Goal: Check status: Check status

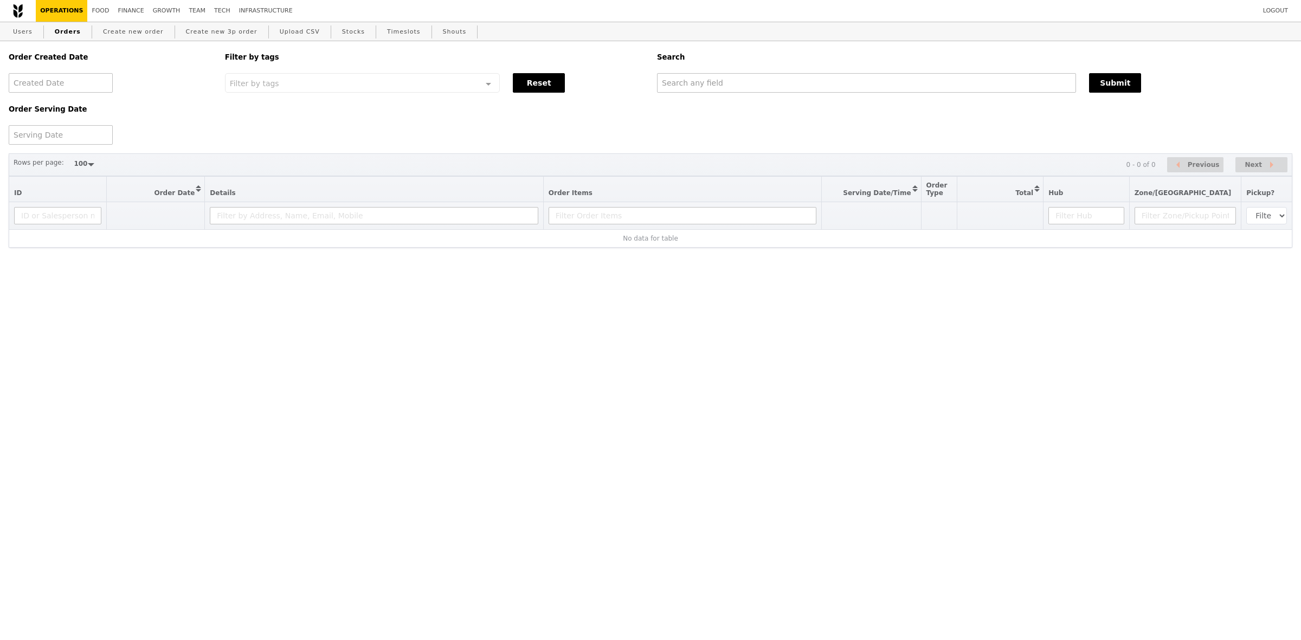
select select "100"
click at [727, 95] on div "Order Created Date Order Serving Date Filter by tags Filter by tags Meal_Plan W…" at bounding box center [650, 93] width 1297 height 104
click at [743, 80] on input "text" at bounding box center [866, 83] width 419 height 20
paste input "[EMAIL_ADDRESS][DOMAIN_NAME]"
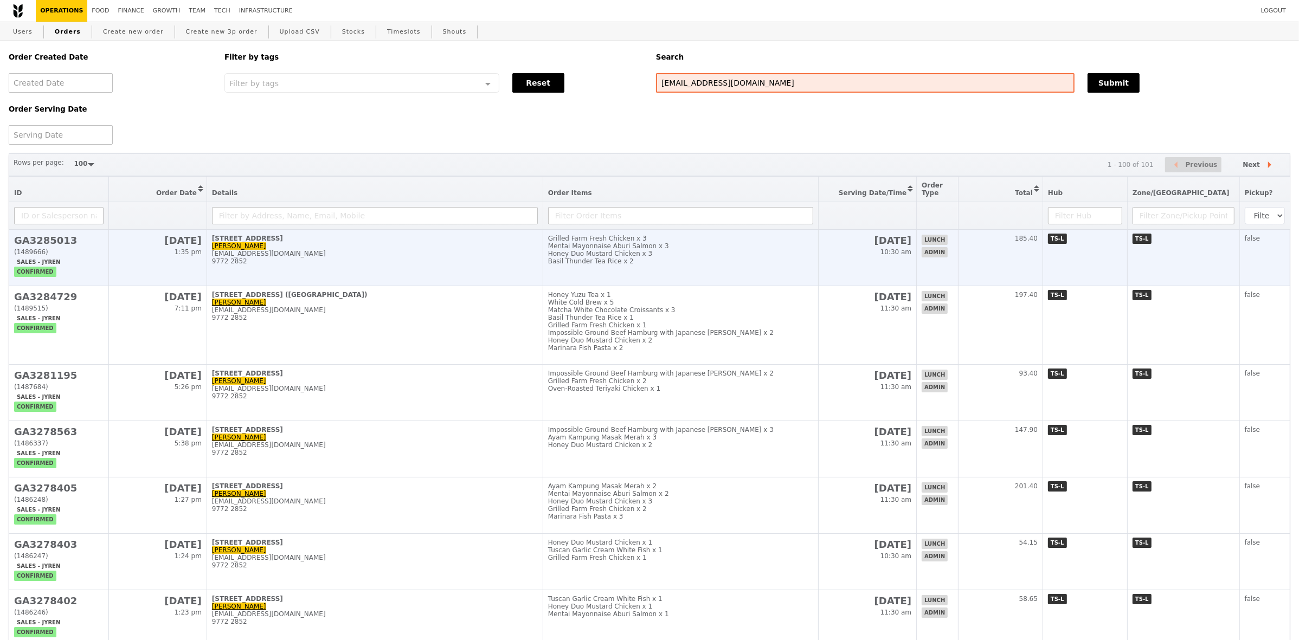
click at [487, 257] on div "[EMAIL_ADDRESS][DOMAIN_NAME]" at bounding box center [375, 254] width 326 height 8
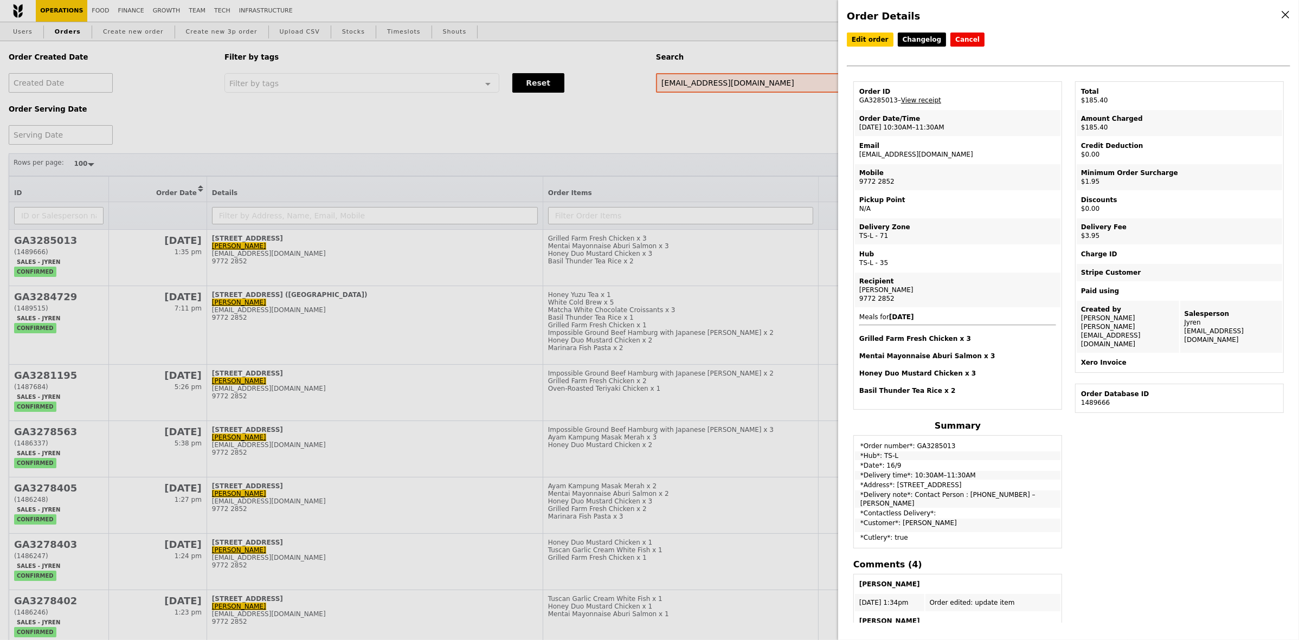
click at [419, 259] on div "Order Details Edit order Changelog Cancel Order ID GA3285013 – View receipt Ord…" at bounding box center [649, 320] width 1299 height 640
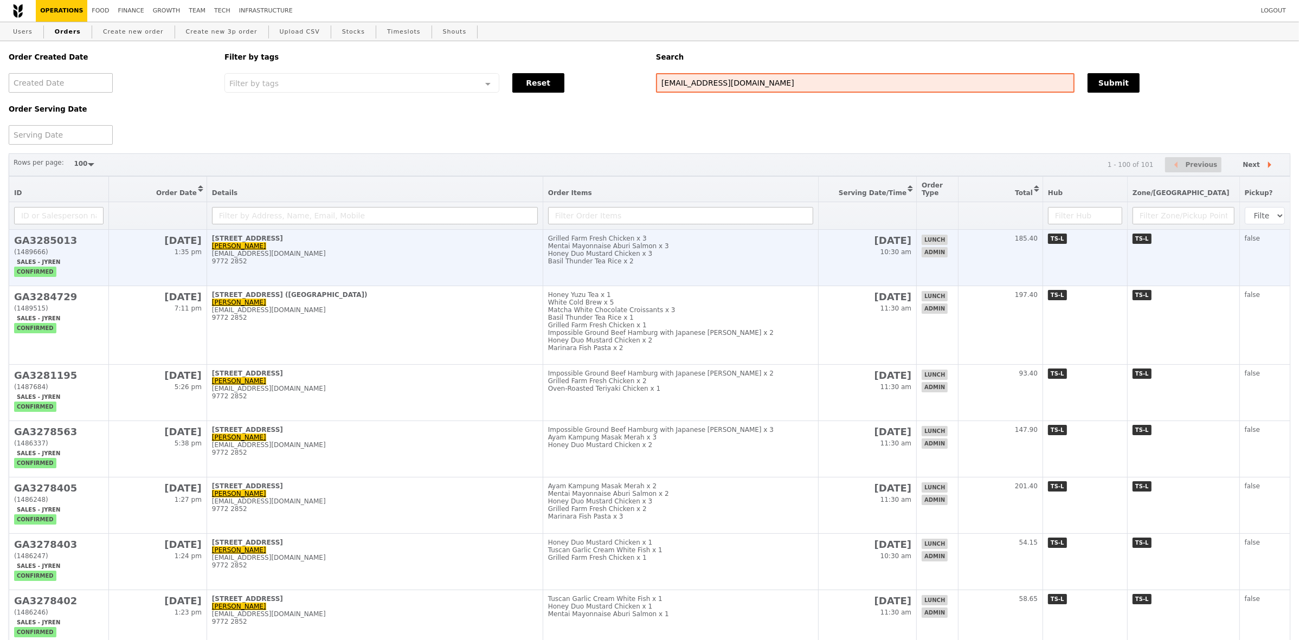
click at [83, 246] on h2 "GA3285013" at bounding box center [58, 240] width 89 height 11
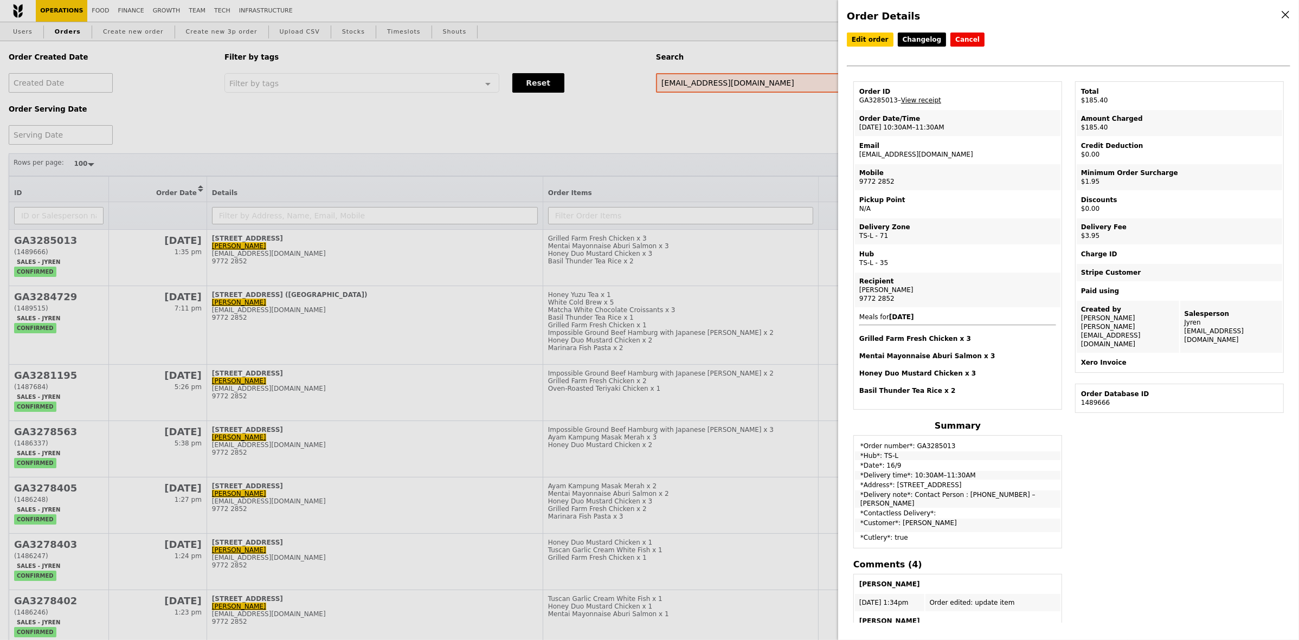
click at [881, 101] on td "Order ID GA3285013 – View receipt" at bounding box center [957, 96] width 205 height 26
copy td "GA3285013"
click at [717, 83] on div "Order Details Edit order Changelog Cancel Order ID GA3285013 – View receipt Ord…" at bounding box center [649, 320] width 1299 height 640
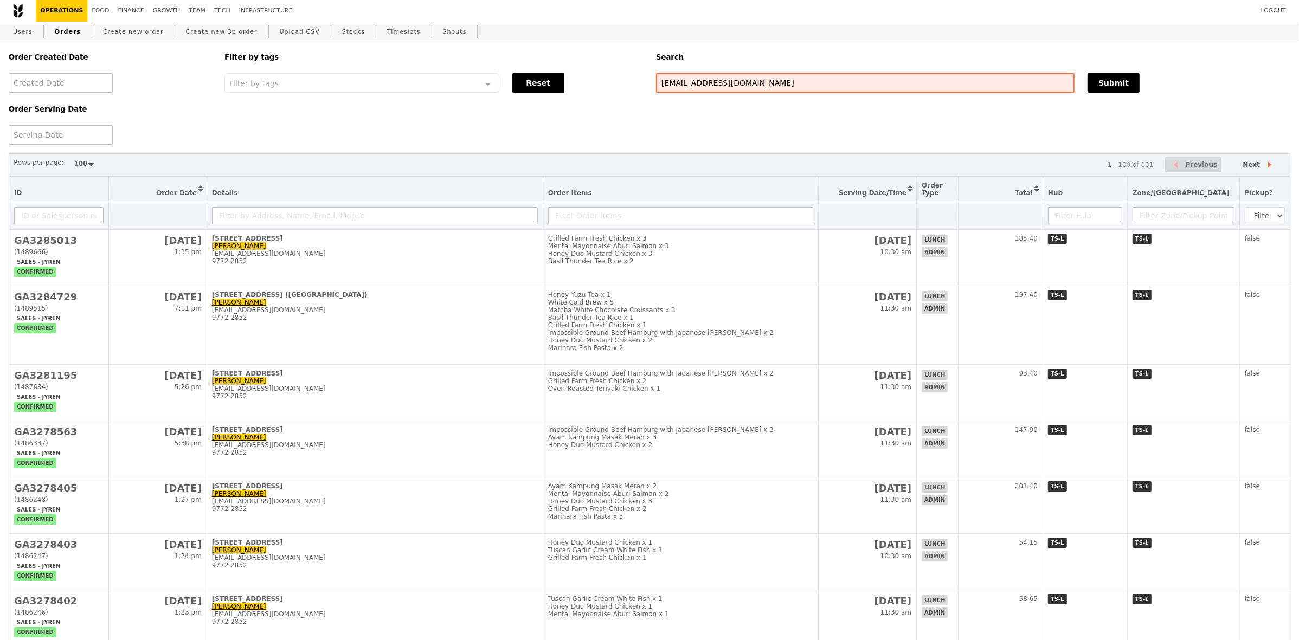
click at [738, 79] on input "[EMAIL_ADDRESS][DOMAIN_NAME]" at bounding box center [865, 83] width 418 height 20
paste input "GA3285013"
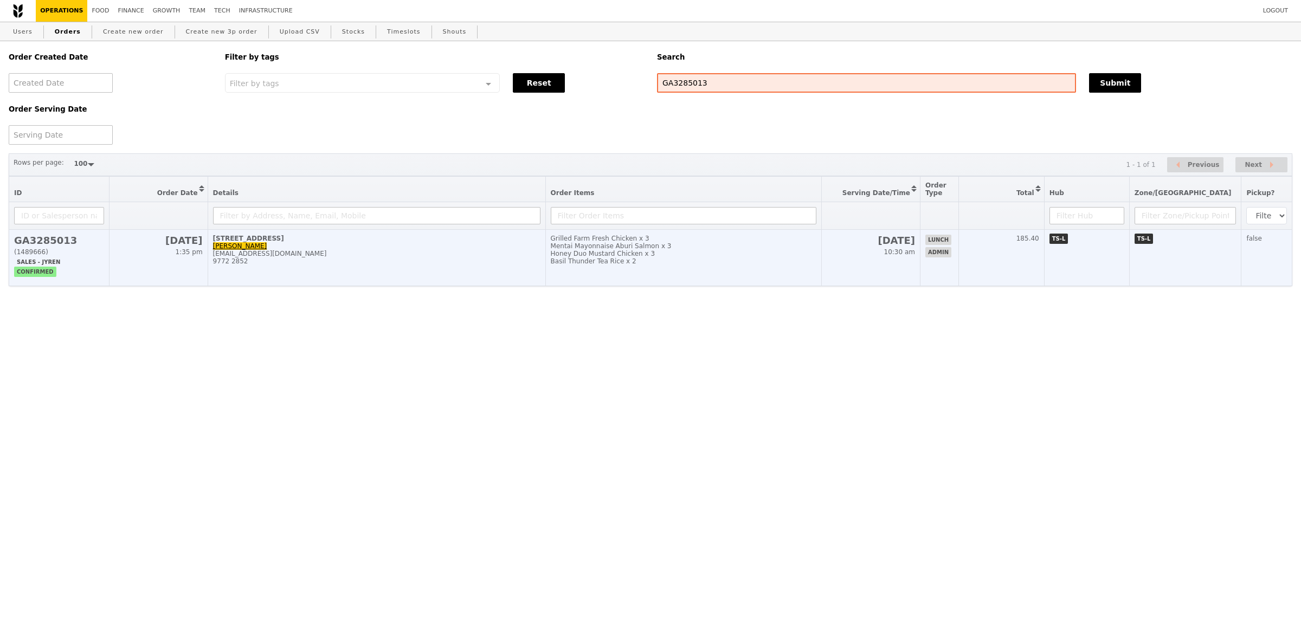
type input "GA3285013"
click at [453, 286] on td "[STREET_ADDRESS]-00 Simon [EMAIL_ADDRESS][DOMAIN_NAME] 9772 2852" at bounding box center [377, 258] width 338 height 56
